Goal: Information Seeking & Learning: Learn about a topic

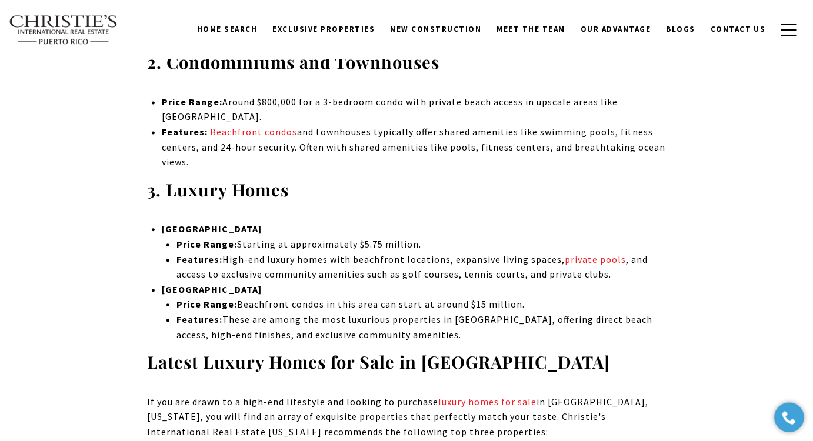
scroll to position [3664, 0]
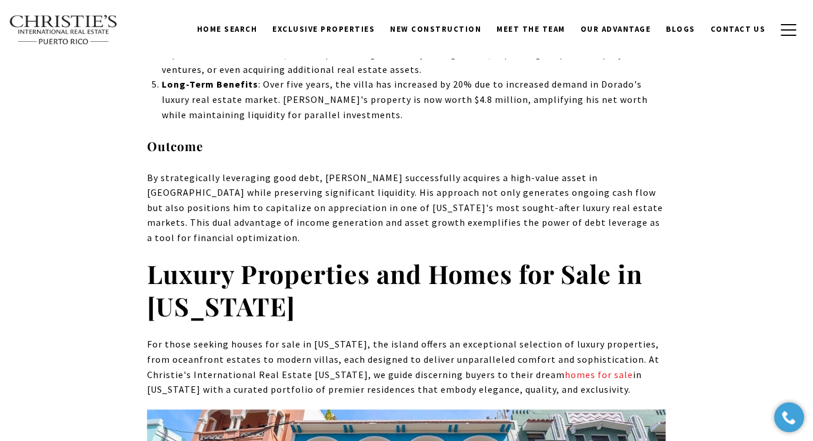
scroll to position [6292, 0]
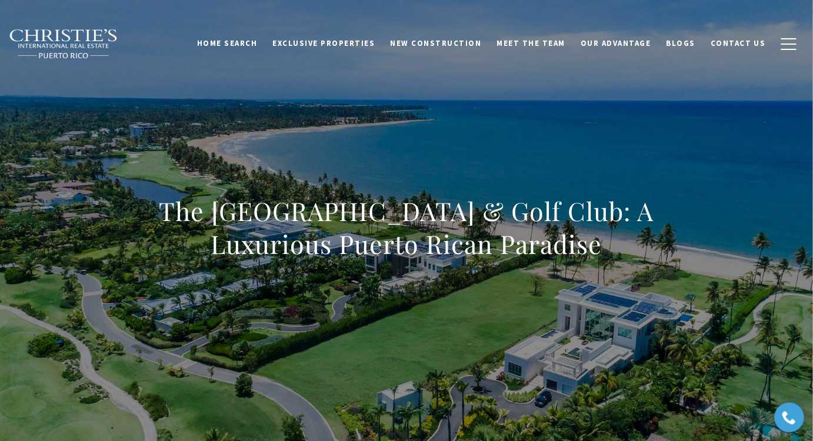
drag, startPoint x: 687, startPoint y: 44, endPoint x: 618, endPoint y: 55, distance: 69.8
click at [686, 44] on span "Blogs" at bounding box center [681, 43] width 29 height 10
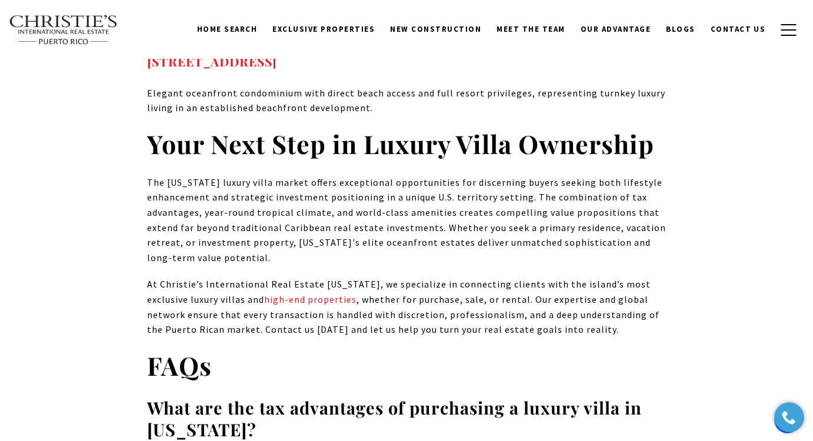
scroll to position [7122, 0]
